Goal: Browse casually

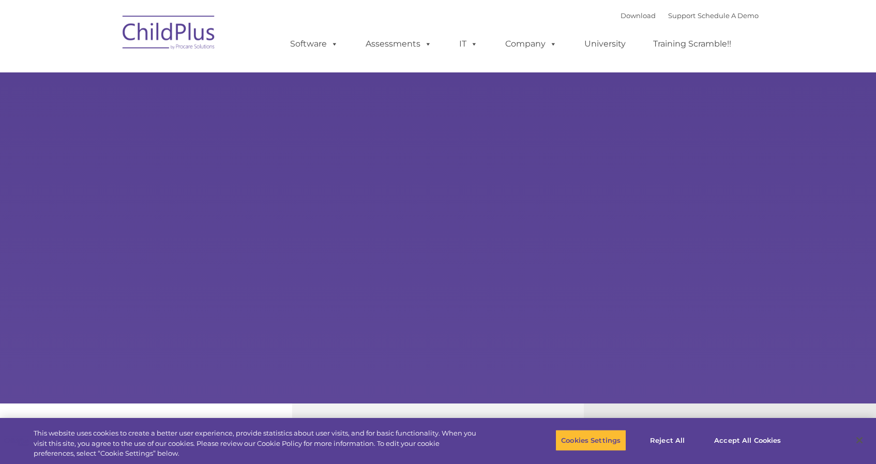
select select "MEDIUM"
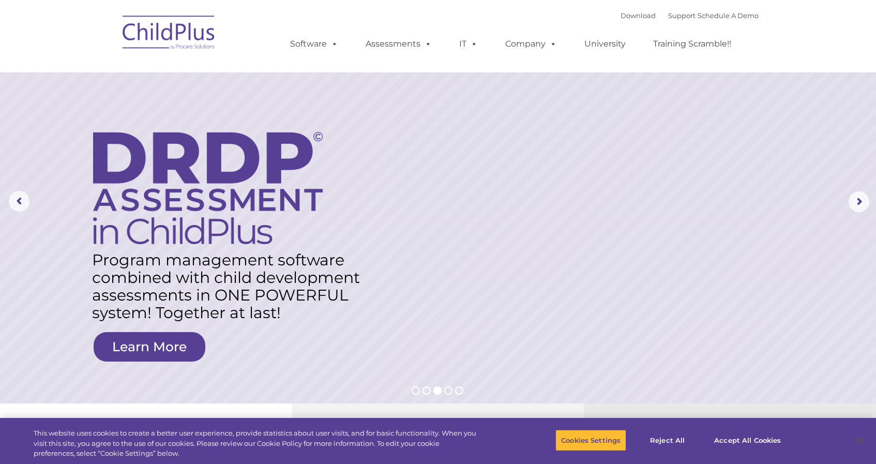
click at [183, 37] on img at bounding box center [168, 34] width 103 height 52
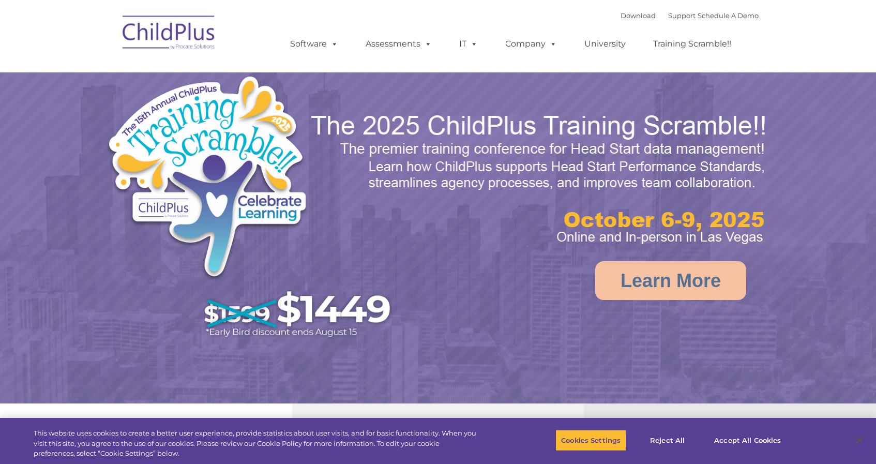
select select "MEDIUM"
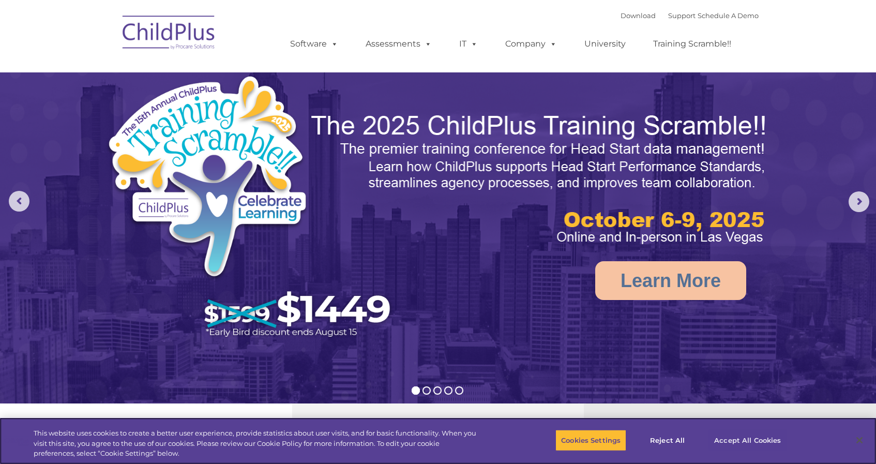
click at [734, 437] on button "Accept All Cookies" at bounding box center [747, 440] width 78 height 22
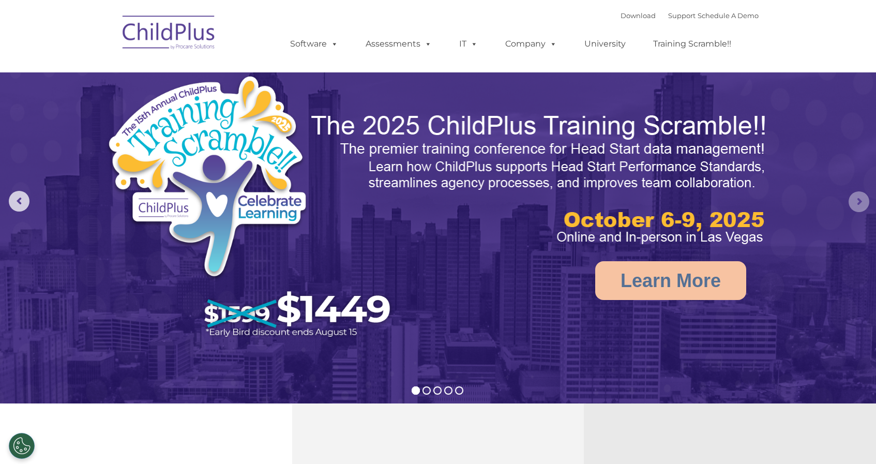
click at [863, 205] on rs-arrow at bounding box center [858, 201] width 21 height 21
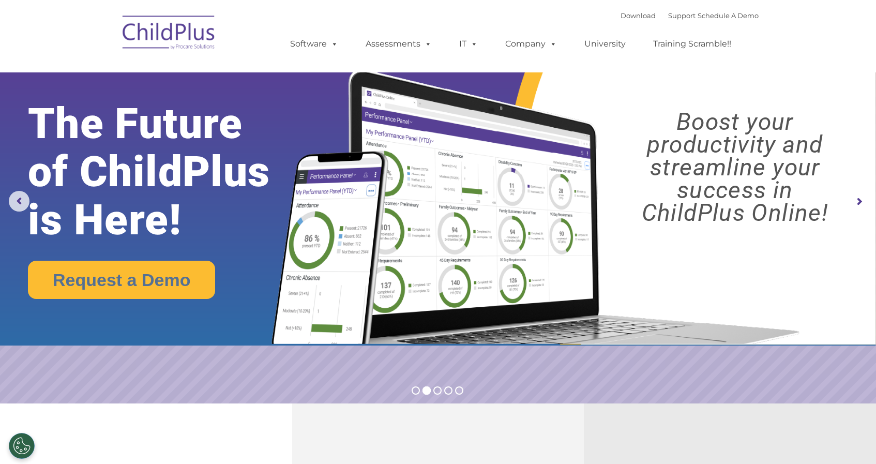
click at [863, 205] on rs-arrow at bounding box center [858, 201] width 21 height 21
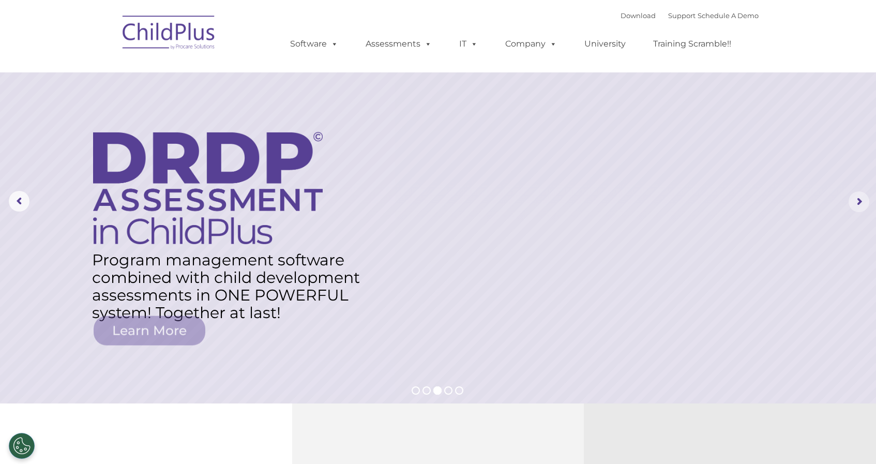
click at [863, 205] on rs-arrow at bounding box center [858, 201] width 21 height 21
